Goal: Task Accomplishment & Management: Manage account settings

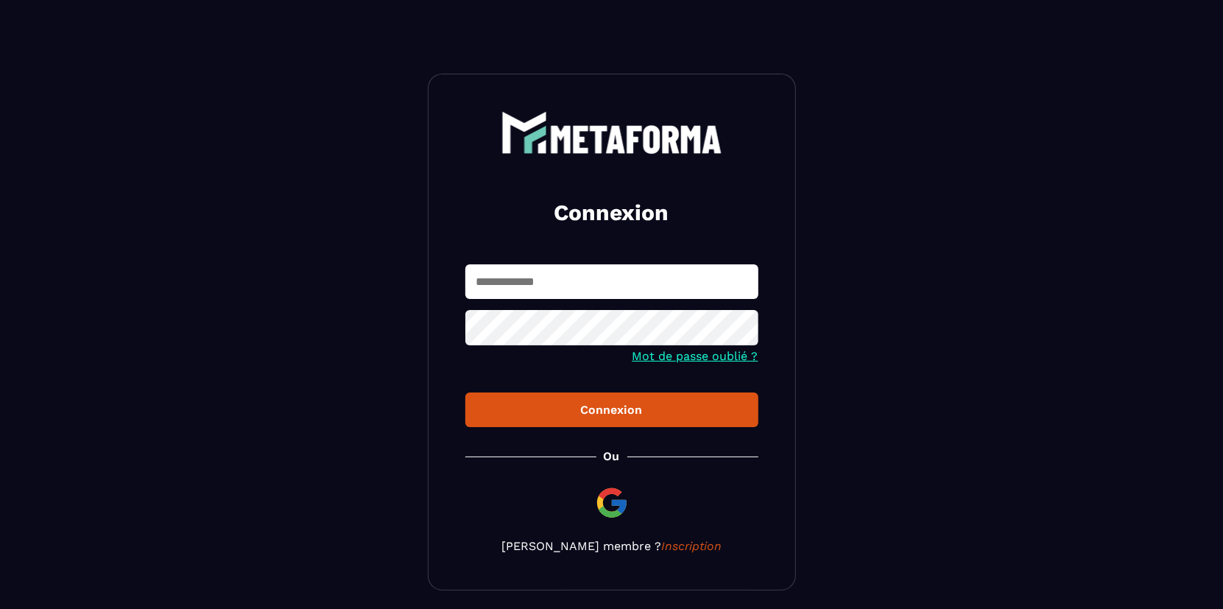
drag, startPoint x: 590, startPoint y: 256, endPoint x: 589, endPoint y: 275, distance: 19.9
click at [589, 258] on div "Connexion Mot de passe oublié ? Connexion [PERSON_NAME] membre ? Inscription" at bounding box center [612, 332] width 368 height 517
click at [593, 287] on input "text" at bounding box center [611, 281] width 293 height 35
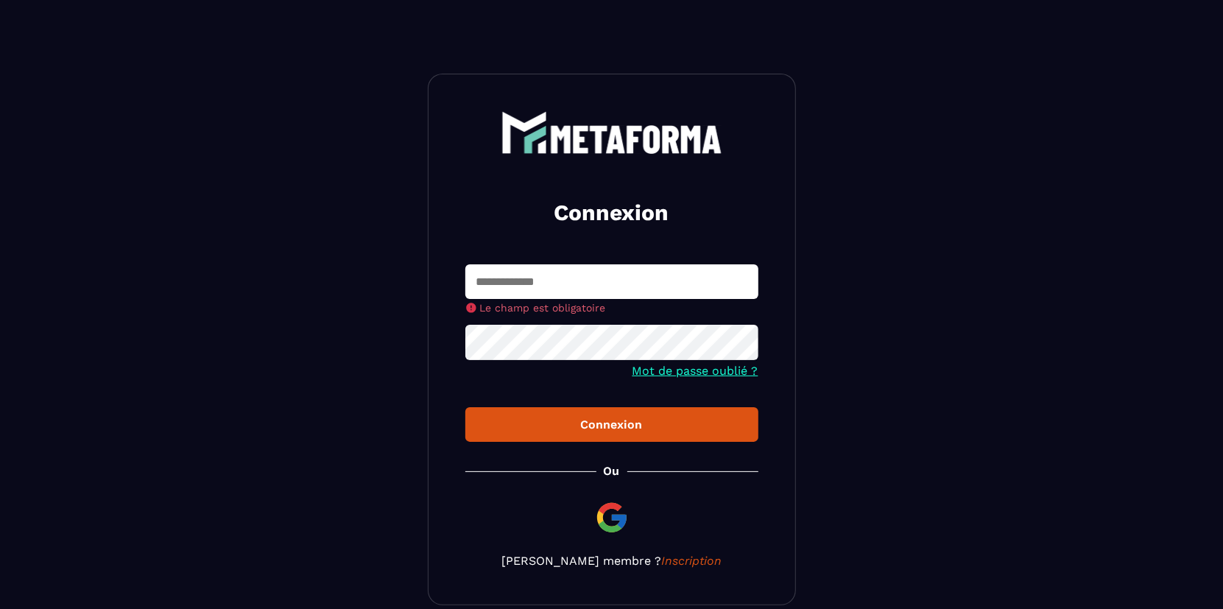
type input "**********"
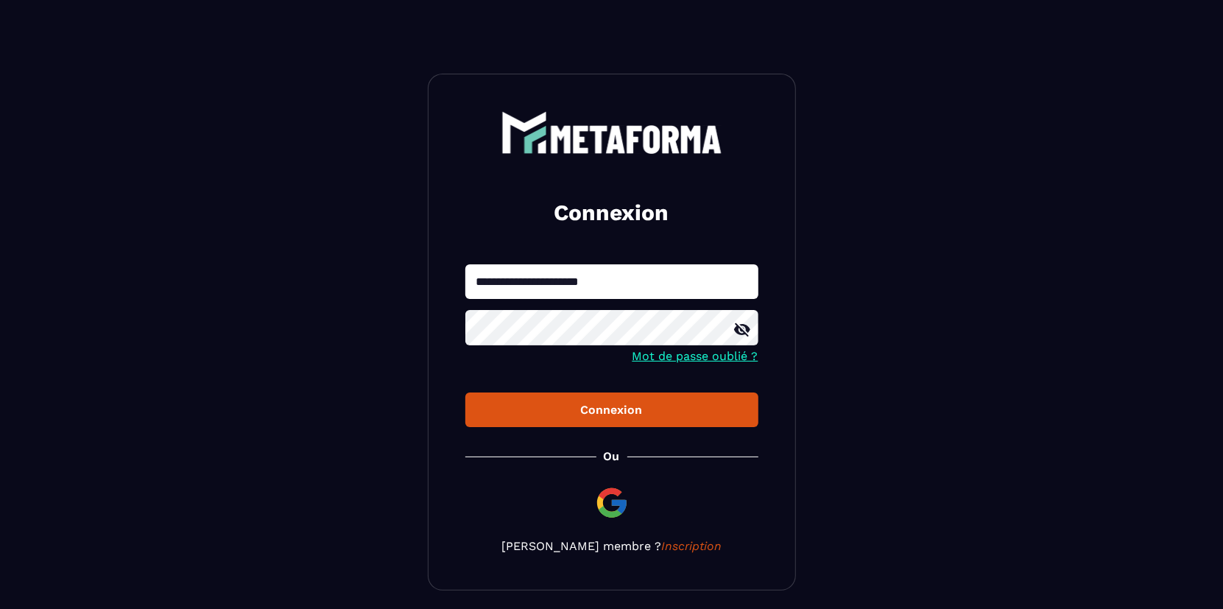
click at [691, 406] on div "Connexion" at bounding box center [612, 410] width 270 height 14
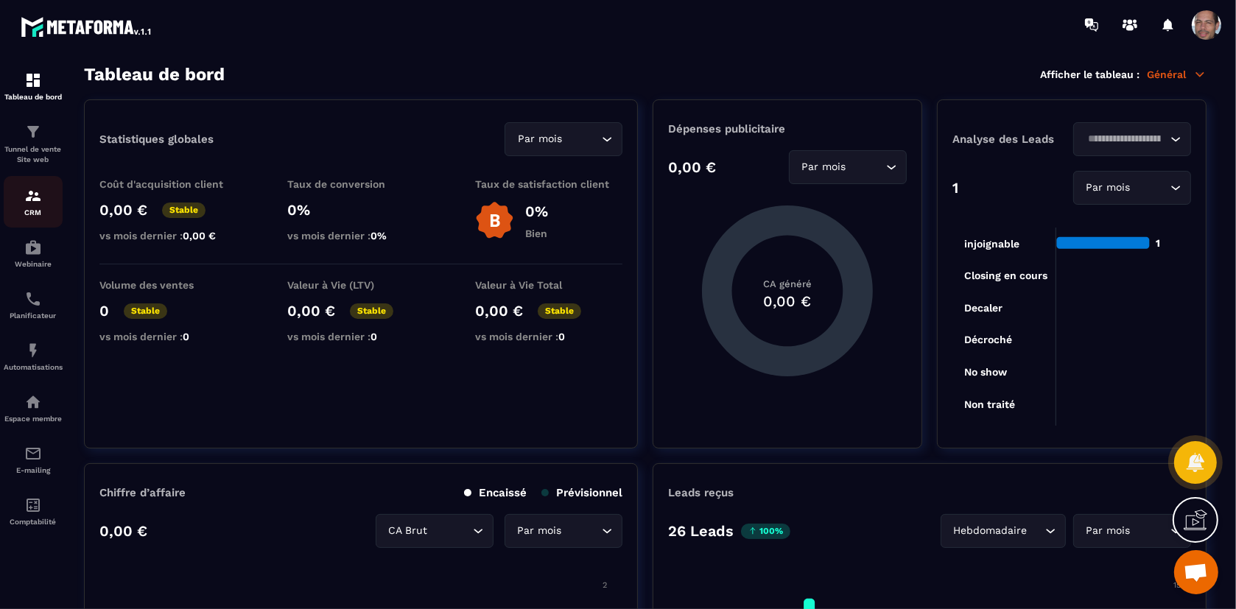
click at [31, 203] on img at bounding box center [33, 196] width 18 height 18
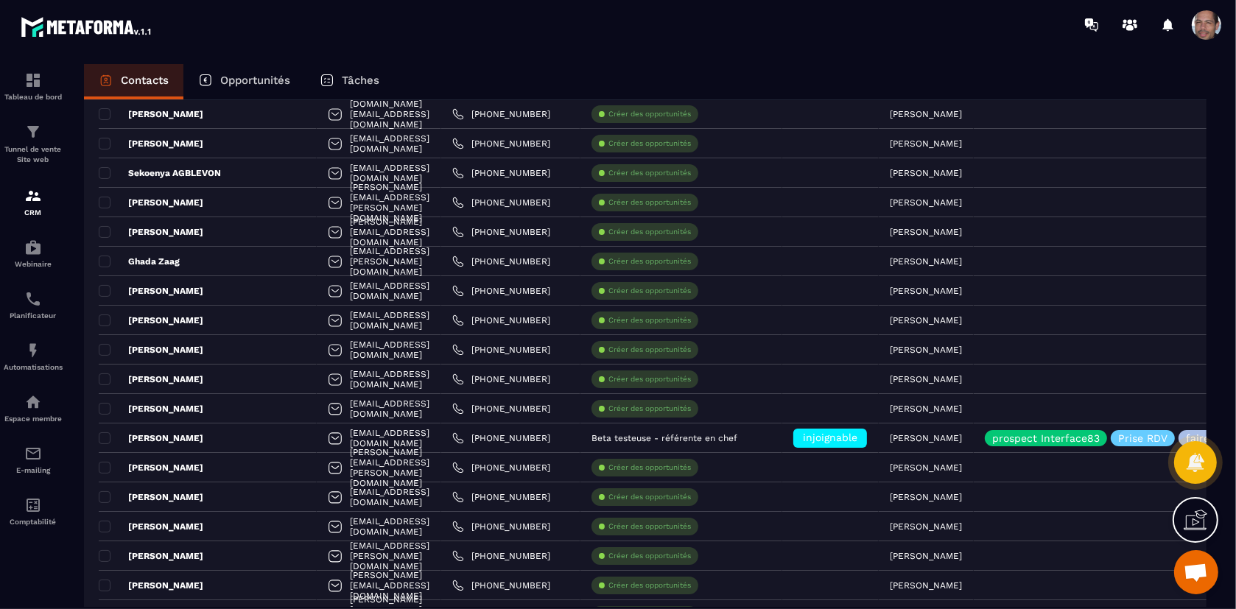
scroll to position [327, 0]
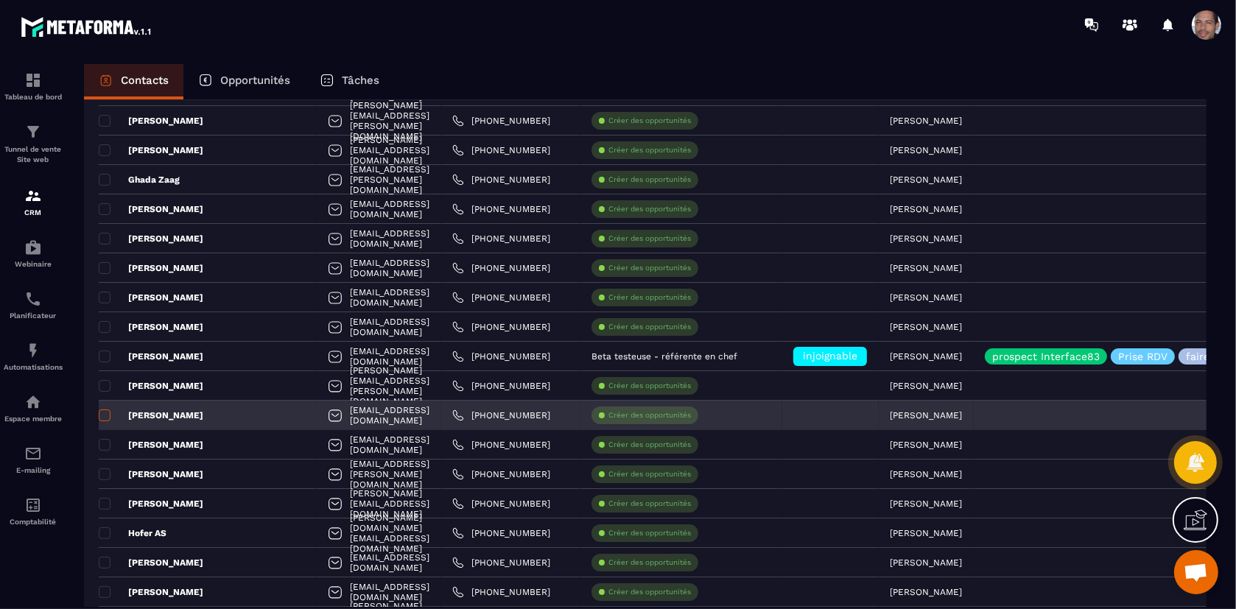
click at [109, 417] on span at bounding box center [105, 415] width 12 height 12
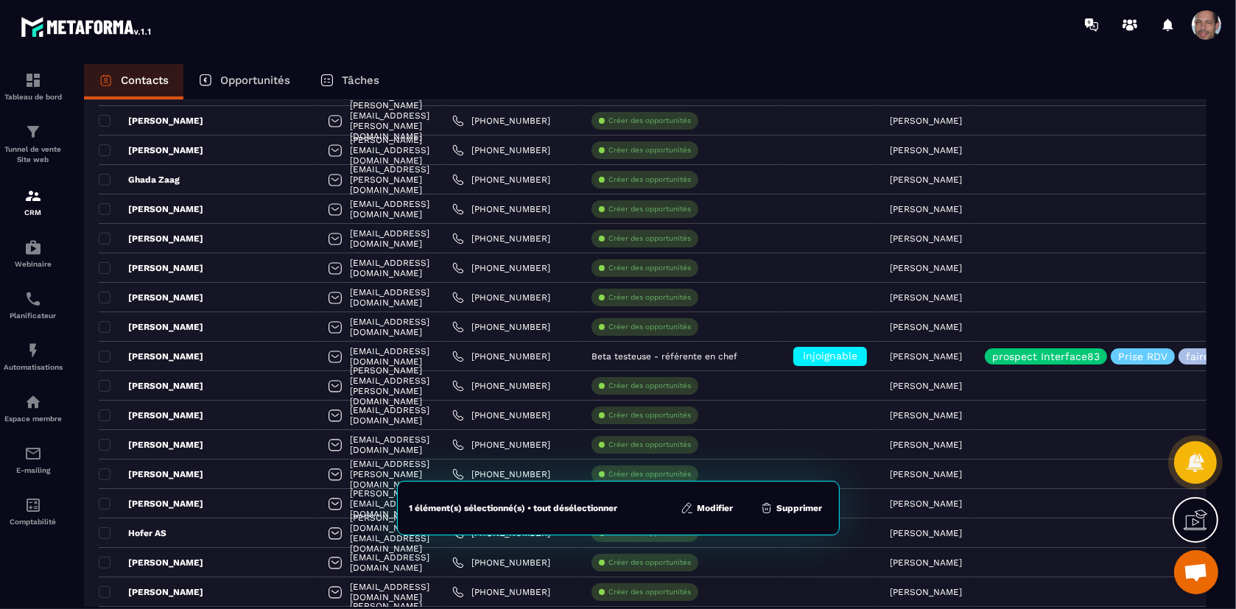
click at [727, 512] on button "Modifier" at bounding box center [707, 508] width 62 height 15
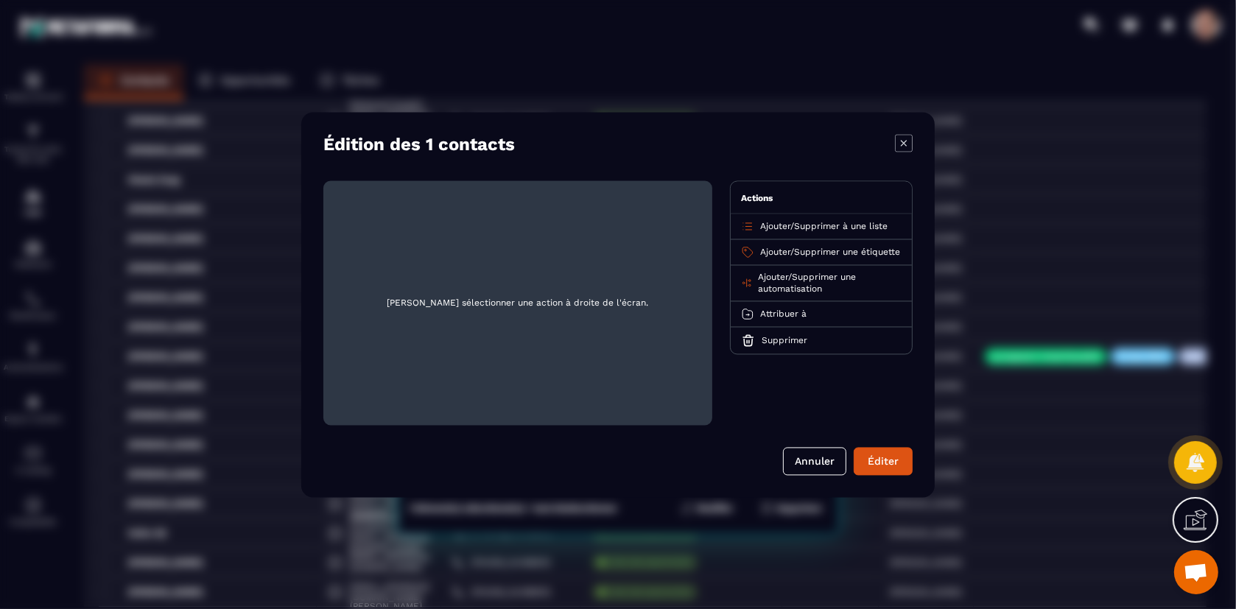
click at [760, 253] on span "Ajouter" at bounding box center [775, 252] width 30 height 10
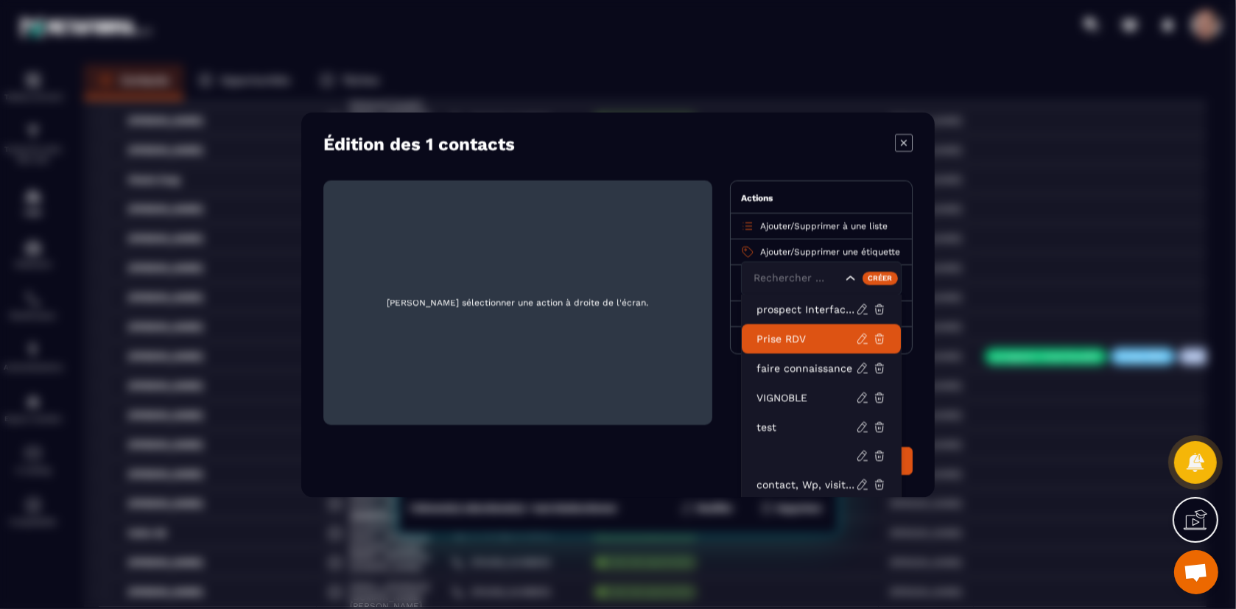
click at [803, 332] on p "Prise RDV" at bounding box center [805, 338] width 99 height 15
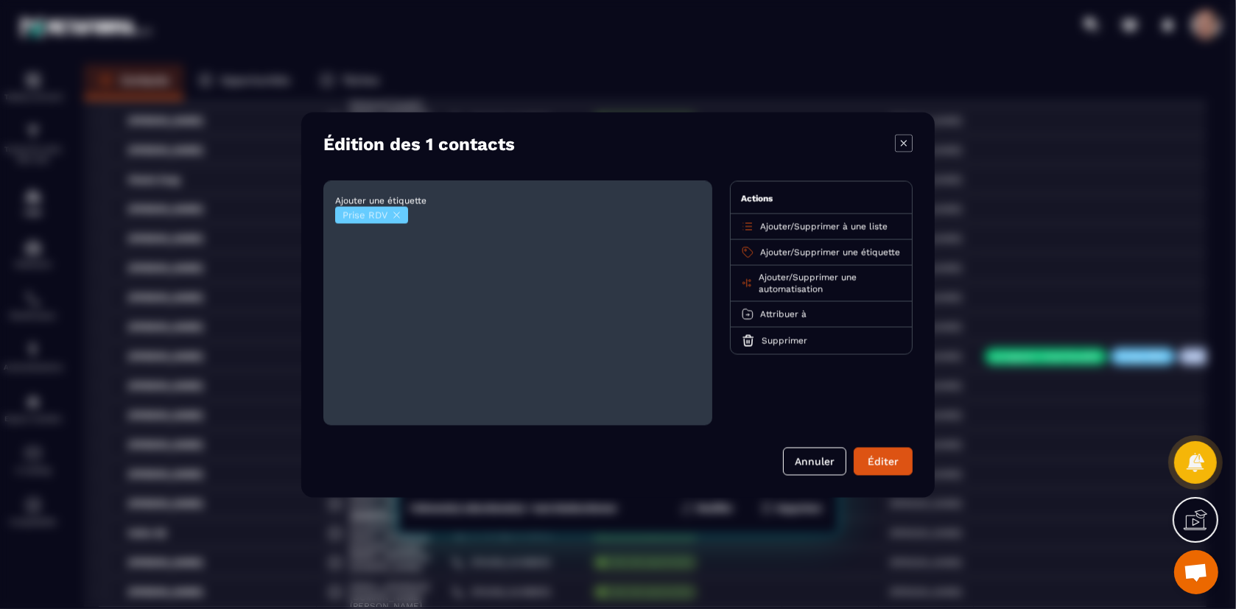
click at [787, 319] on span "Attribuer à" at bounding box center [783, 314] width 46 height 10
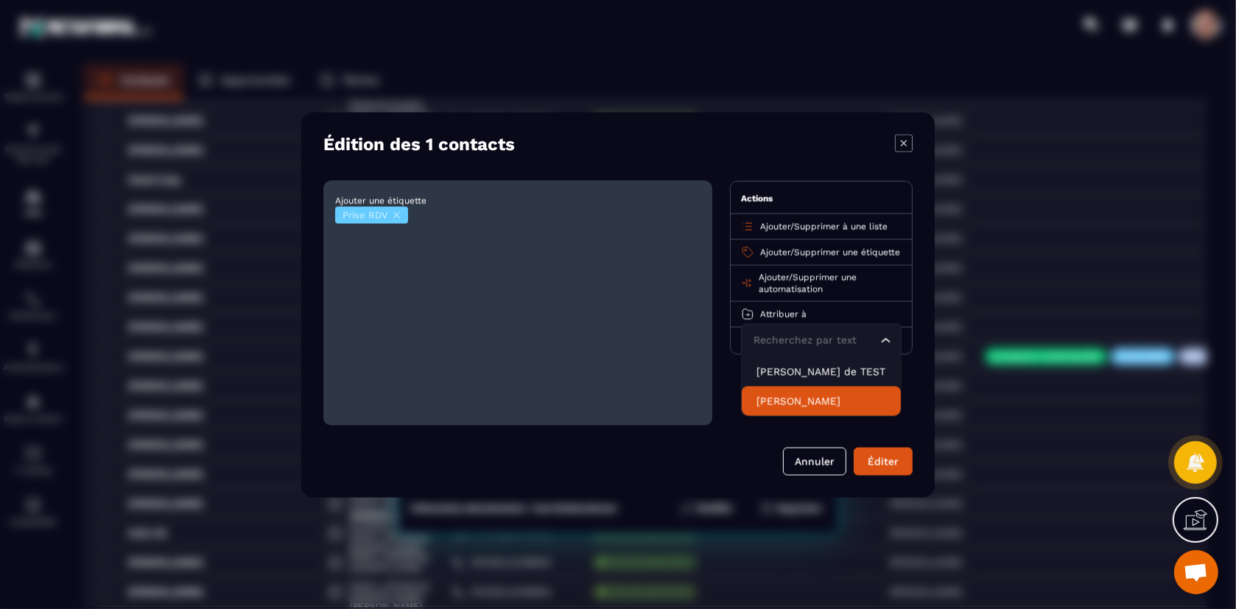
click at [817, 415] on li "[PERSON_NAME]" at bounding box center [821, 400] width 159 height 29
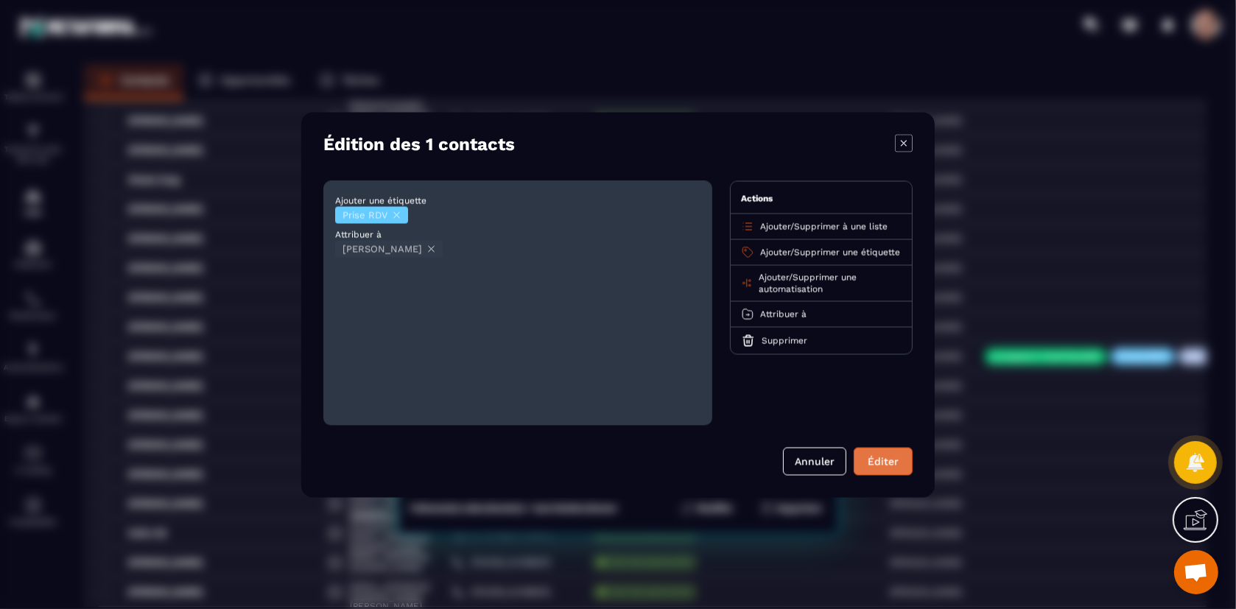
click at [888, 454] on button "Éditer" at bounding box center [883, 461] width 59 height 28
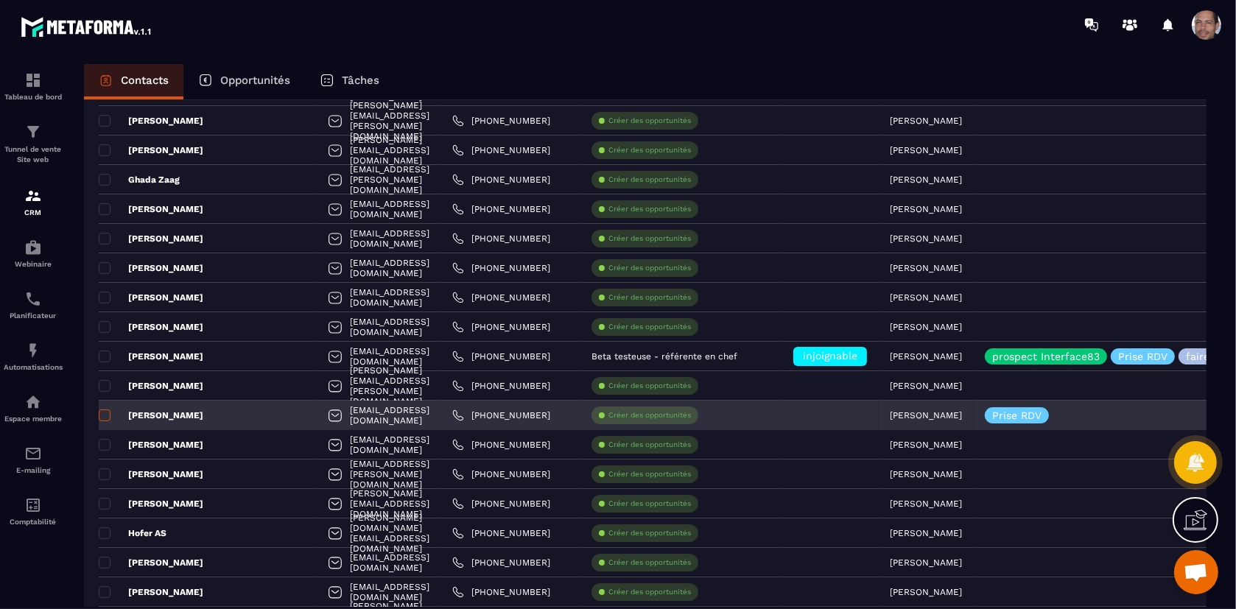
click at [105, 415] on span at bounding box center [105, 415] width 12 height 12
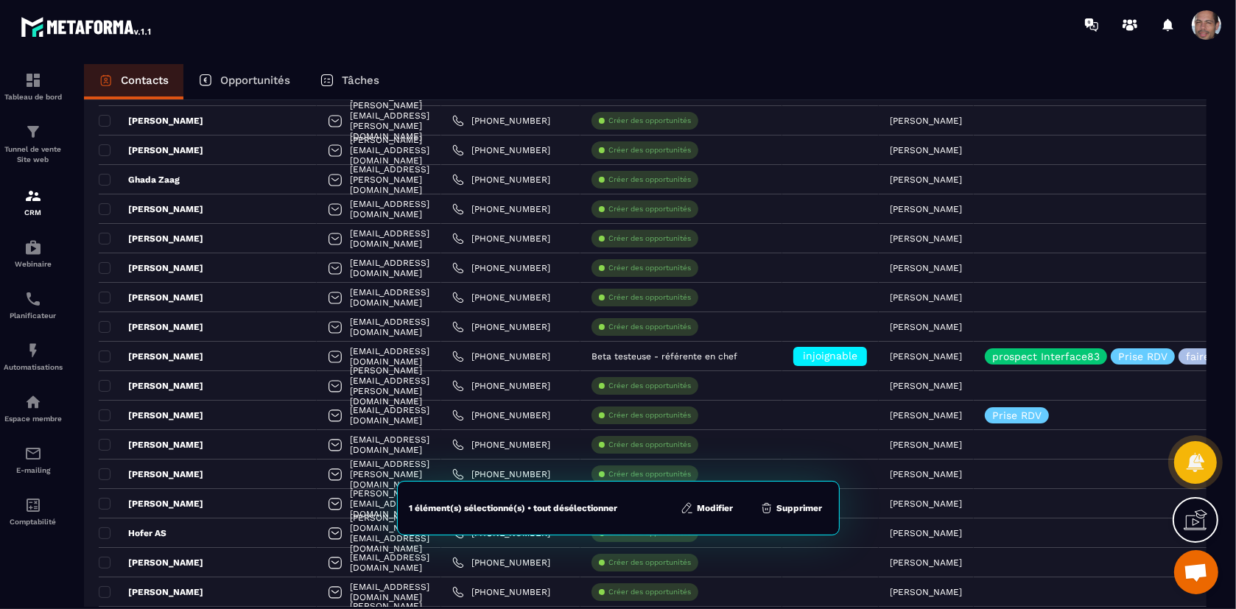
click at [368, 79] on p "Tâches" at bounding box center [361, 80] width 38 height 13
